Goal: Leave review/rating

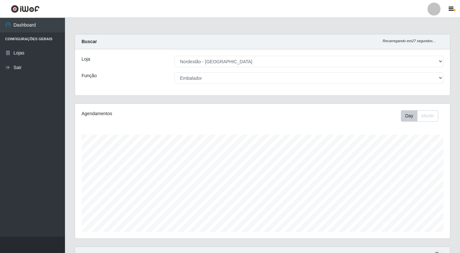
select select "454"
select select "1"
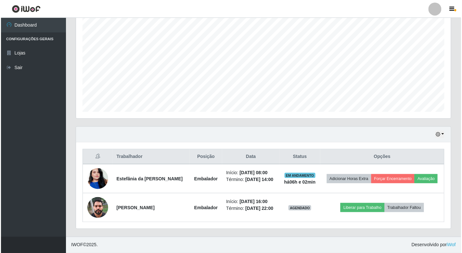
scroll to position [135, 375]
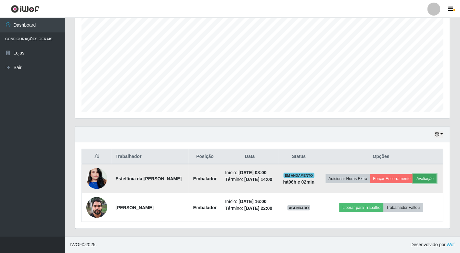
click at [425, 179] on button "Avaliação" at bounding box center [425, 178] width 23 height 9
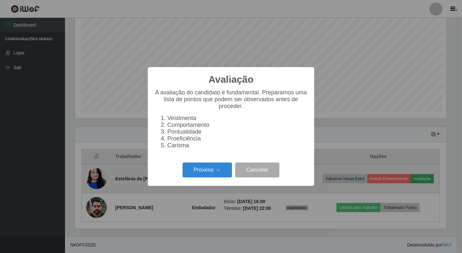
scroll to position [135, 371]
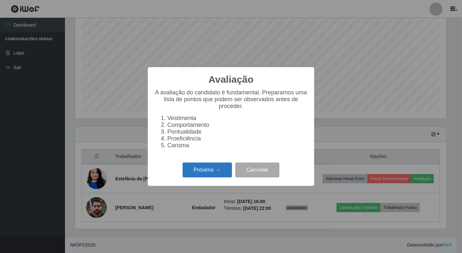
click at [219, 174] on button "Próximo →" at bounding box center [207, 170] width 49 height 15
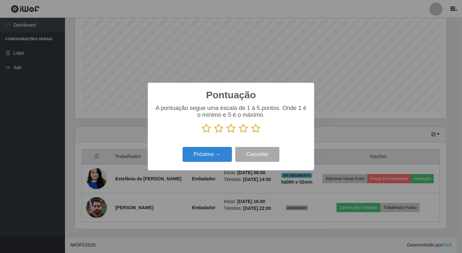
scroll to position [324773, 324536]
click at [255, 128] on icon at bounding box center [255, 129] width 9 height 10
click at [251, 134] on input "radio" at bounding box center [251, 134] width 0 height 0
click at [212, 157] on button "Próximo →" at bounding box center [207, 154] width 49 height 15
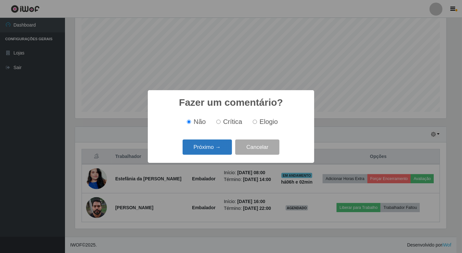
click at [220, 149] on button "Próximo →" at bounding box center [207, 147] width 49 height 15
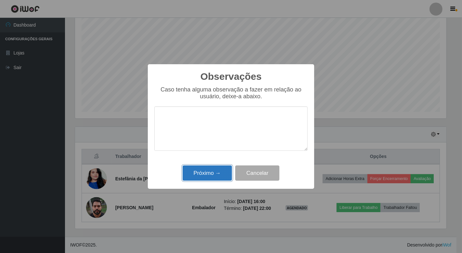
click at [223, 174] on button "Próximo →" at bounding box center [207, 173] width 49 height 15
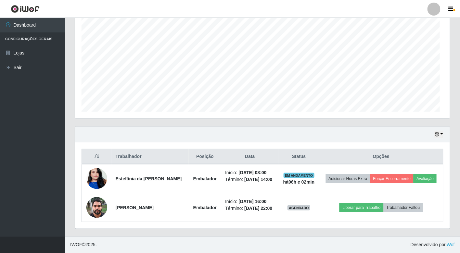
scroll to position [135, 375]
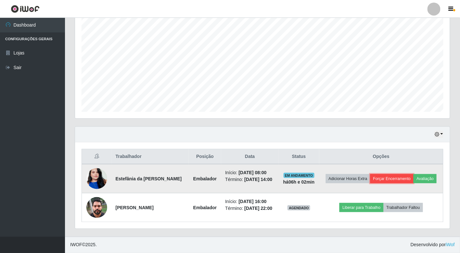
click at [392, 178] on button "Forçar Encerramento" at bounding box center [392, 178] width 44 height 9
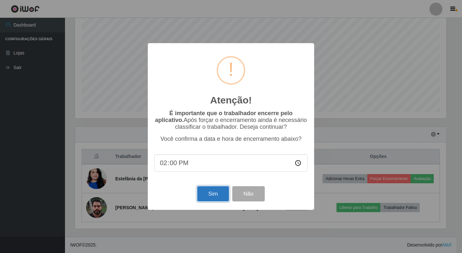
click at [214, 196] on button "Sim" at bounding box center [213, 193] width 32 height 15
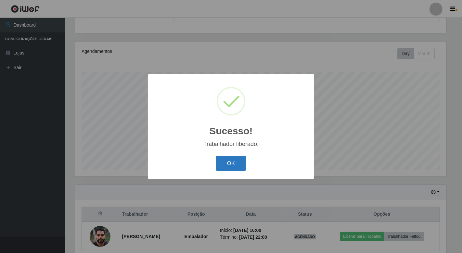
click at [227, 166] on button "OK" at bounding box center [231, 163] width 30 height 15
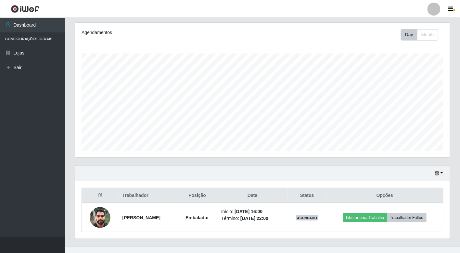
scroll to position [91, 0]
